Goal: Task Accomplishment & Management: Use online tool/utility

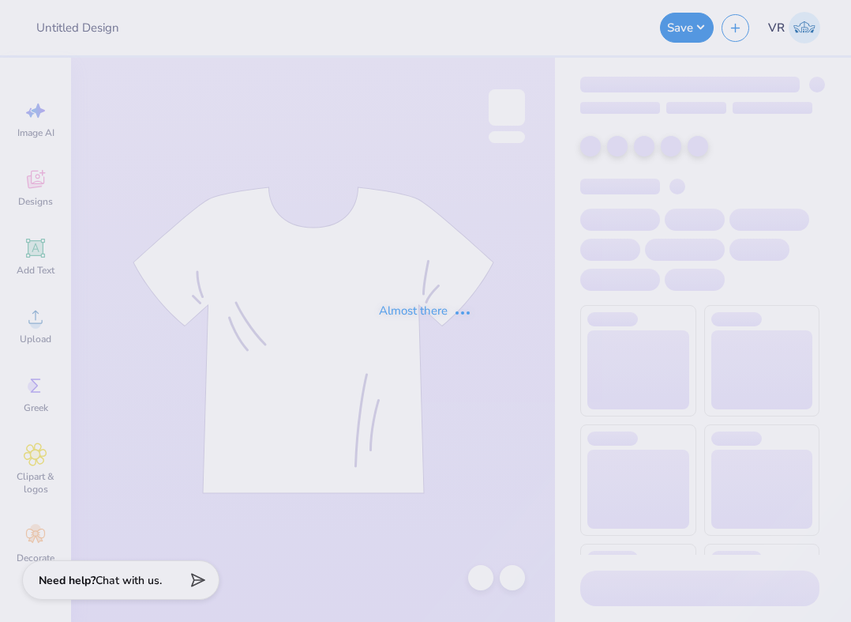
type input "Crave Merch"
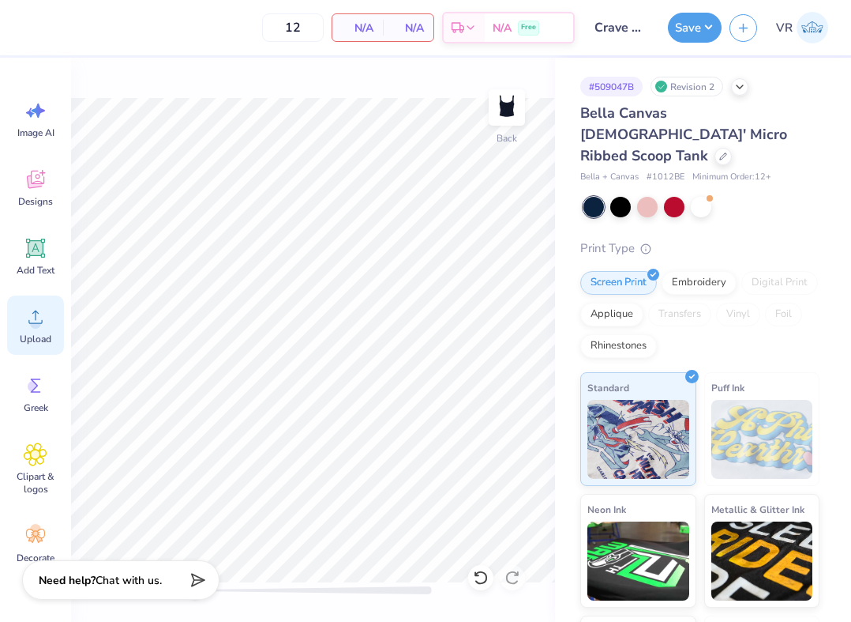
click at [39, 344] on span "Upload" at bounding box center [36, 338] width 32 height 13
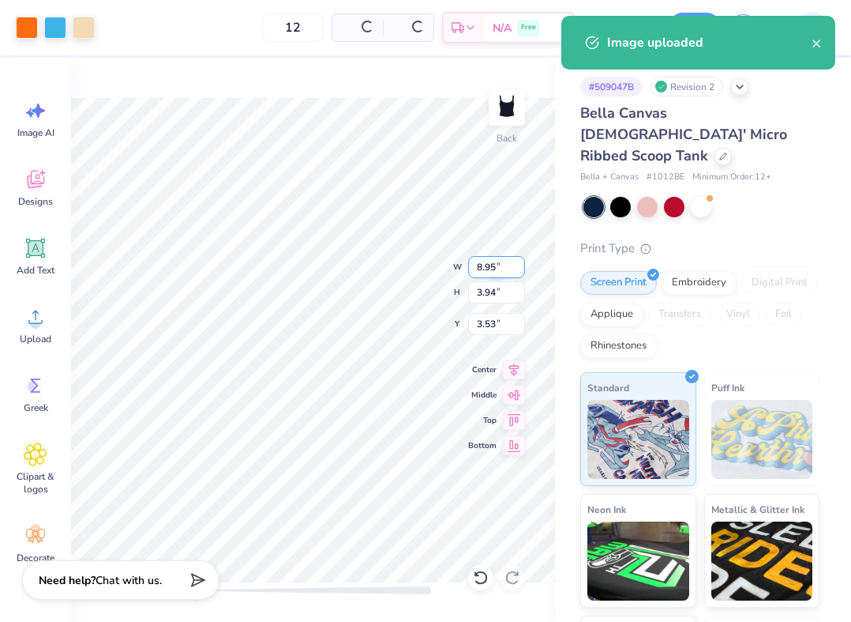
click at [494, 263] on input "8.95" at bounding box center [496, 267] width 57 height 22
type input "7.00"
type input "3.08"
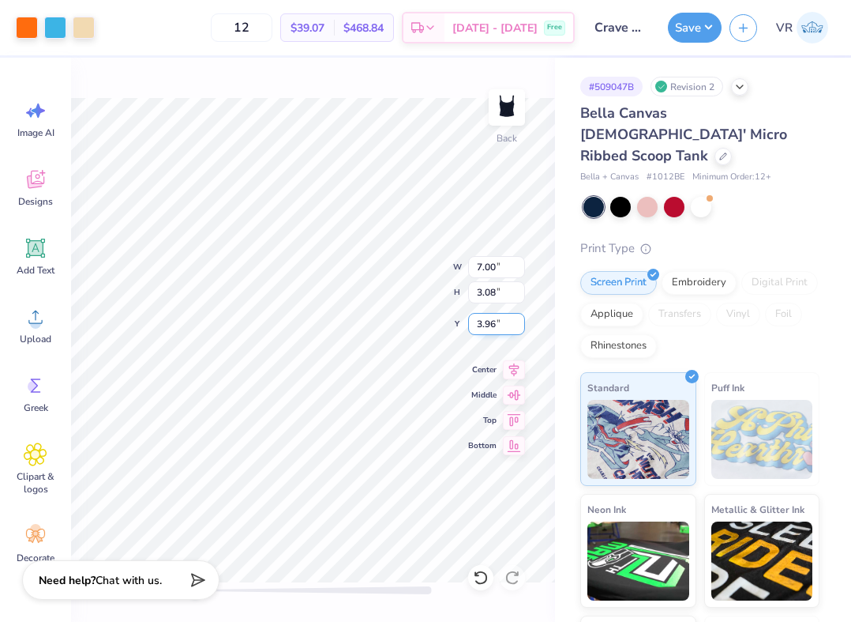
click at [490, 317] on input "3.96" at bounding box center [496, 324] width 57 height 22
type input "1"
click at [678, 36] on button "Save" at bounding box center [695, 25] width 54 height 30
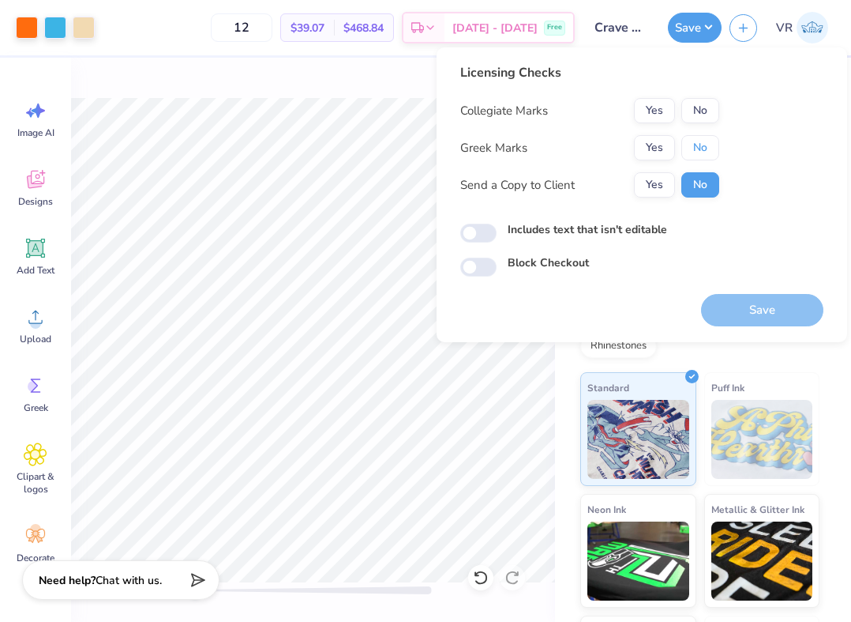
click at [697, 146] on button "No" at bounding box center [701, 147] width 38 height 25
click at [697, 124] on div "Collegiate Marks Yes No Greek Marks Yes No Send a Copy to Client Yes No" at bounding box center [589, 148] width 259 height 100
click at [697, 115] on button "No" at bounding box center [701, 110] width 38 height 25
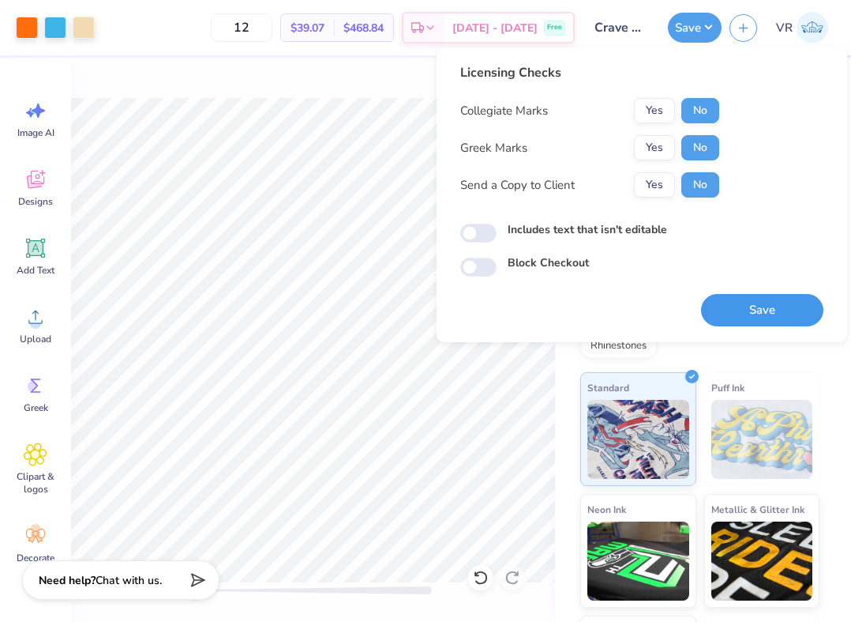
click at [738, 305] on button "Save" at bounding box center [762, 310] width 122 height 32
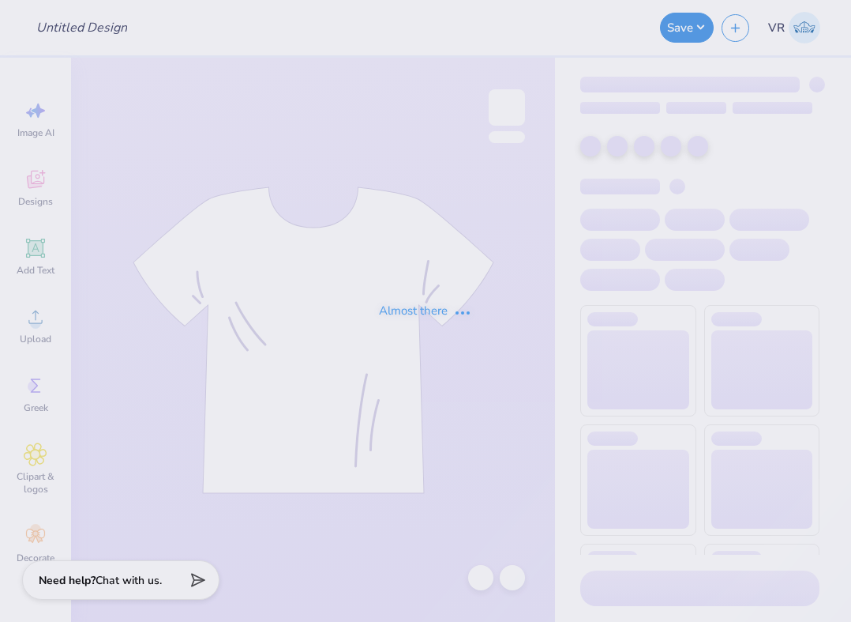
type input "homecoming draft"
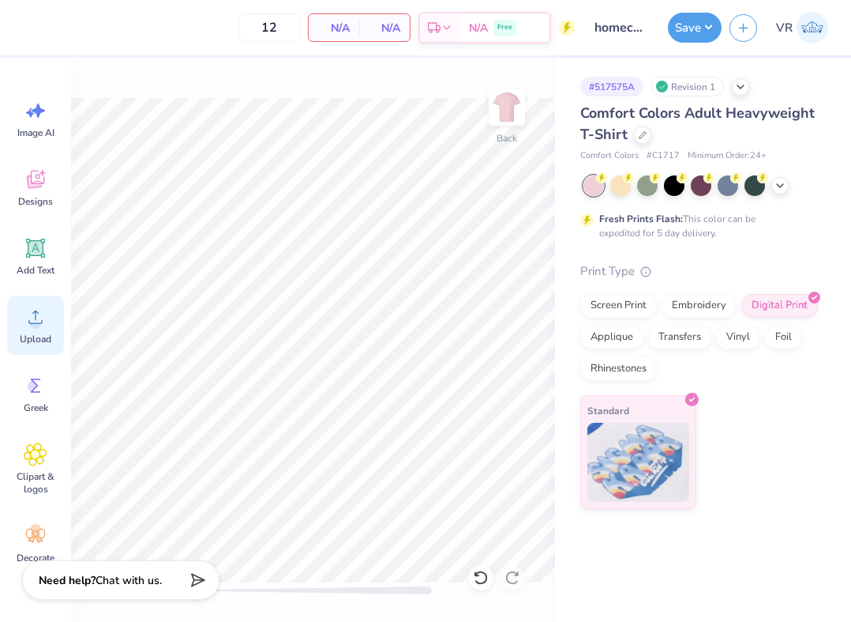
click at [58, 306] on div "Upload" at bounding box center [35, 324] width 57 height 59
drag, startPoint x: 650, startPoint y: 153, endPoint x: 687, endPoint y: 154, distance: 37.1
click at [687, 154] on div "Comfort Colors # C1717 Minimum Order: 24 +" at bounding box center [699, 155] width 239 height 13
click at [686, 154] on div "Comfort Colors # C1717 Minimum Order: 24 +" at bounding box center [699, 155] width 239 height 13
drag, startPoint x: 678, startPoint y: 154, endPoint x: 654, endPoint y: 159, distance: 24.2
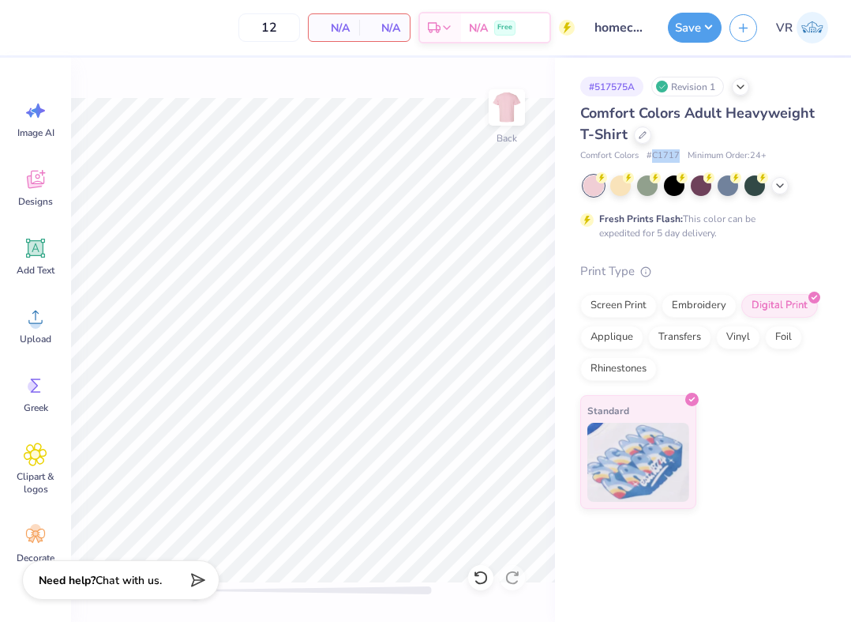
click at [654, 159] on div "Comfort Colors # C1717 Minimum Order: 24 +" at bounding box center [699, 155] width 239 height 13
copy span "C1717"
